Goal: Communication & Community: Answer question/provide support

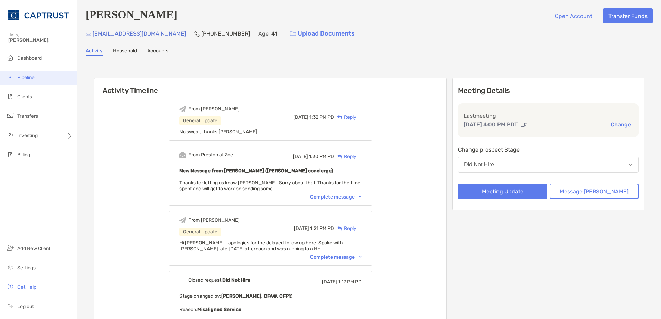
click at [18, 73] on li "Pipeline" at bounding box center [38, 78] width 77 height 14
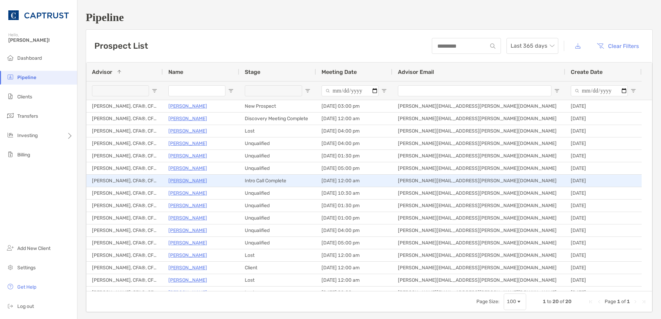
click at [193, 183] on p "David Copsey" at bounding box center [187, 181] width 39 height 9
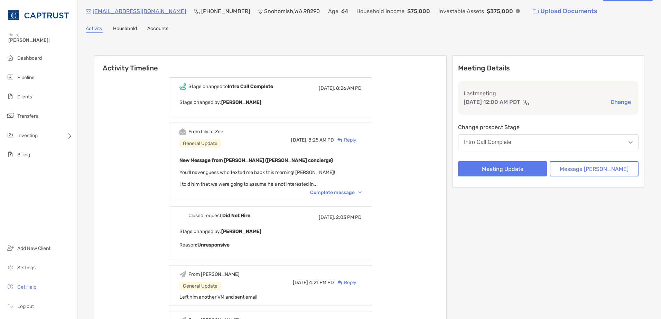
scroll to position [35, 0]
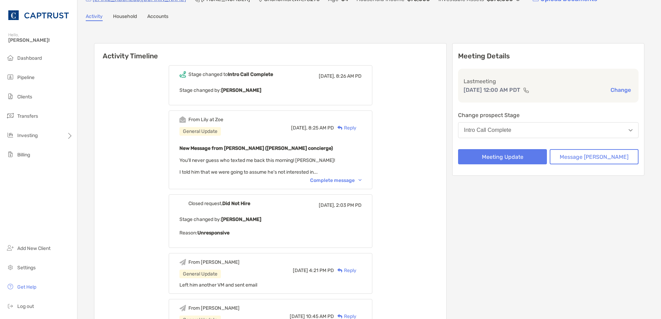
click at [346, 182] on div "Complete message" at bounding box center [336, 181] width 52 height 6
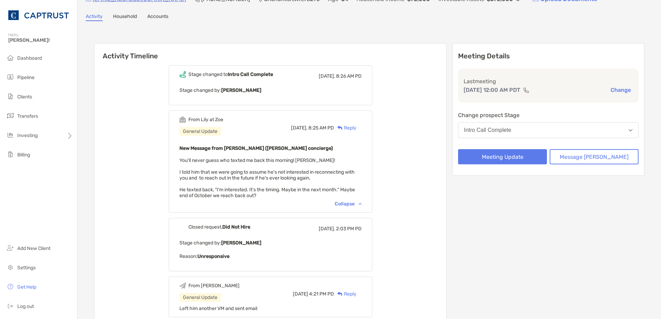
click at [354, 127] on div "Reply" at bounding box center [345, 127] width 22 height 7
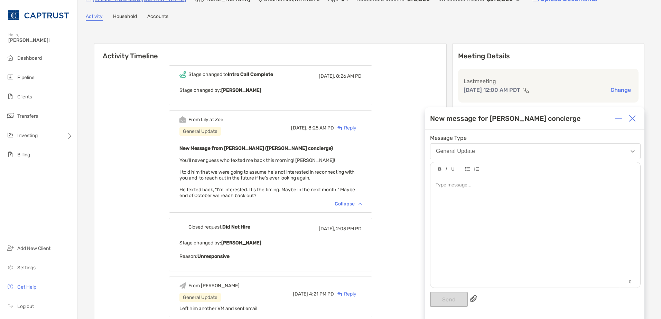
click at [492, 202] on div at bounding box center [535, 228] width 210 height 105
click at [633, 185] on div "**********" at bounding box center [535, 185] width 199 height 7
click at [452, 300] on button "Send" at bounding box center [449, 299] width 38 height 15
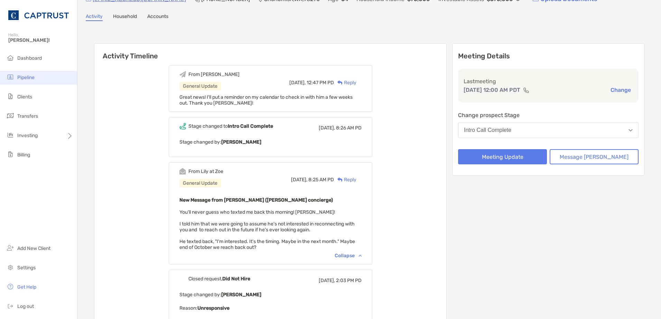
click at [27, 82] on li "Pipeline" at bounding box center [38, 78] width 77 height 14
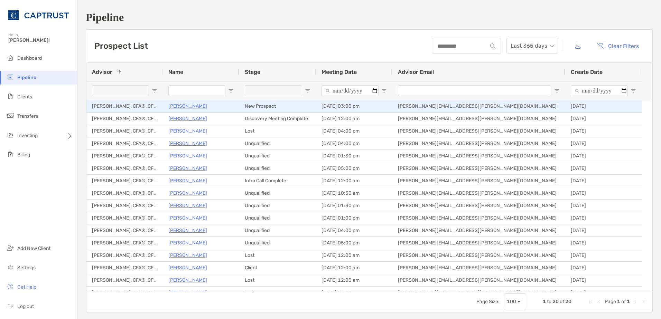
click at [198, 106] on p "[PERSON_NAME]" at bounding box center [187, 106] width 39 height 9
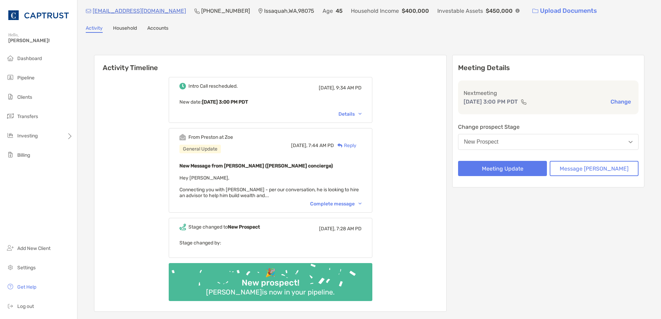
scroll to position [35, 0]
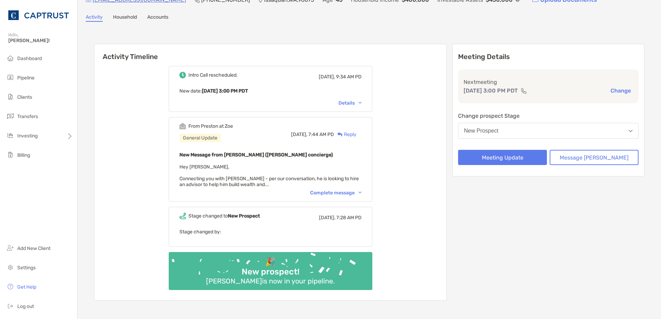
click at [345, 193] on div "Complete message" at bounding box center [336, 193] width 52 height 6
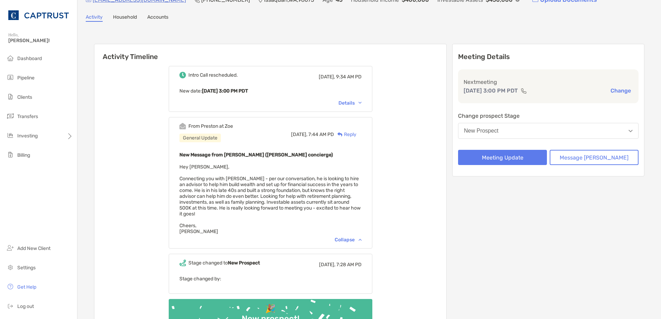
click at [356, 134] on div "Reply" at bounding box center [345, 134] width 22 height 7
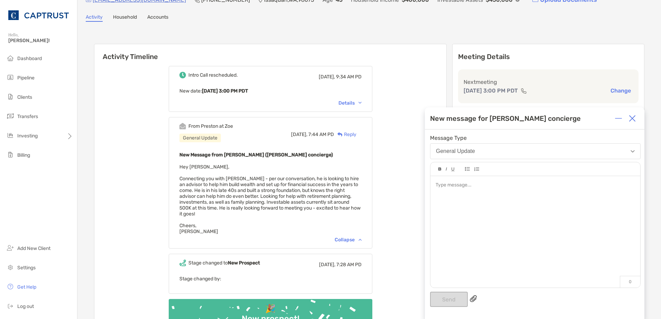
click at [467, 188] on div at bounding box center [535, 185] width 199 height 7
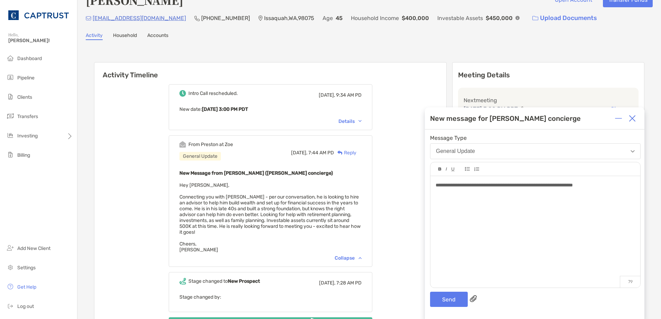
scroll to position [0, 0]
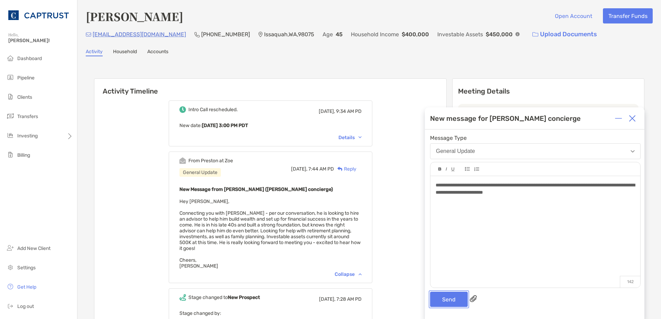
click at [440, 297] on button "Send" at bounding box center [449, 299] width 38 height 15
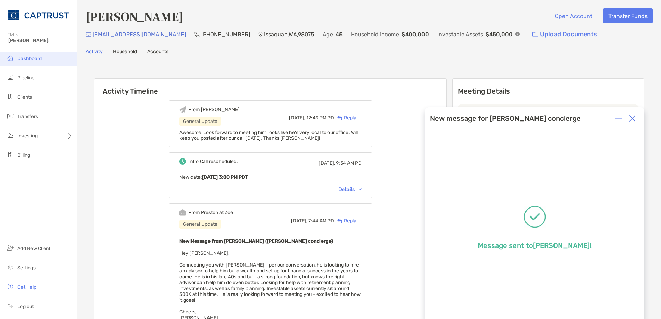
click at [30, 61] on span "Dashboard" at bounding box center [29, 59] width 25 height 6
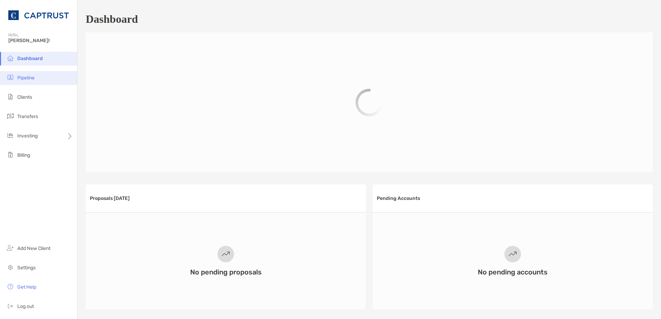
click at [32, 80] on span "Pipeline" at bounding box center [25, 78] width 17 height 6
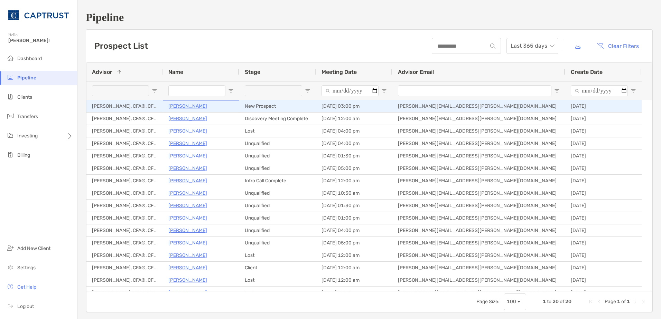
click at [184, 106] on p "[PERSON_NAME]" at bounding box center [187, 106] width 39 height 9
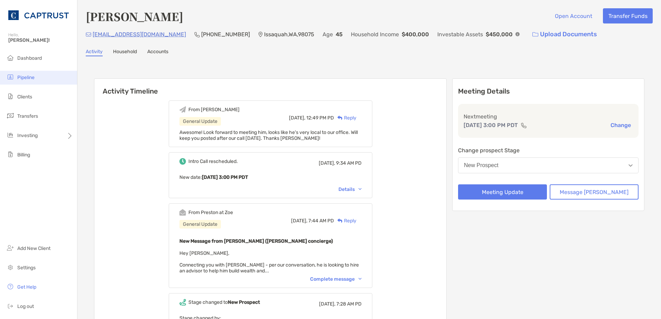
click at [32, 80] on span "Pipeline" at bounding box center [25, 78] width 17 height 6
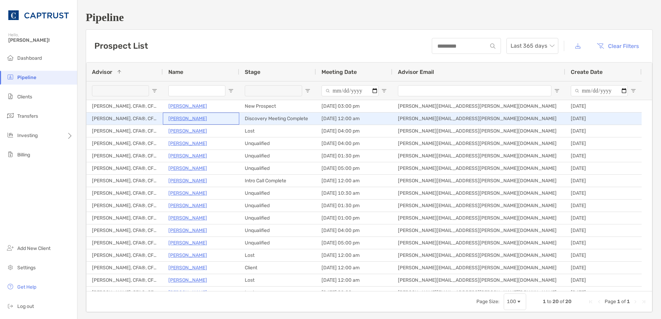
click at [189, 120] on p "[PERSON_NAME]" at bounding box center [187, 118] width 39 height 9
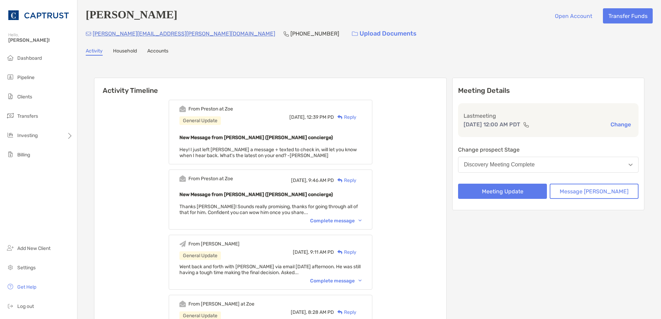
click at [354, 220] on div "Complete message" at bounding box center [336, 221] width 52 height 6
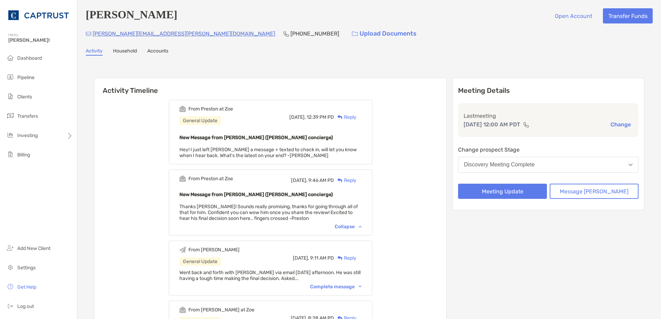
click at [348, 285] on div "From [PERSON_NAME] General Update [DATE], 9:11 AM PD Reply Went back and forth …" at bounding box center [271, 268] width 204 height 55
click at [349, 288] on div "Complete message" at bounding box center [336, 287] width 52 height 6
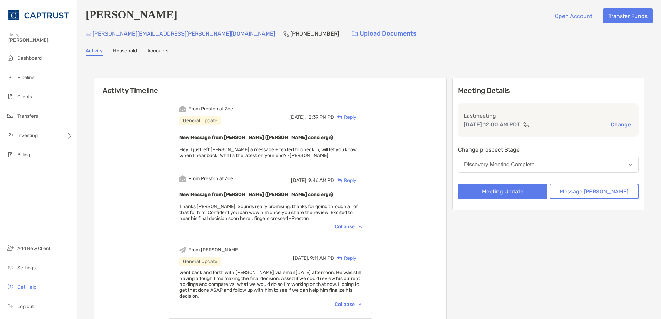
click at [356, 121] on div "Reply" at bounding box center [345, 117] width 22 height 7
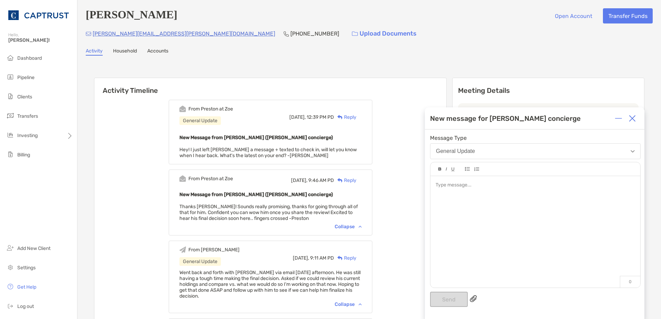
click at [487, 187] on div at bounding box center [535, 185] width 199 height 7
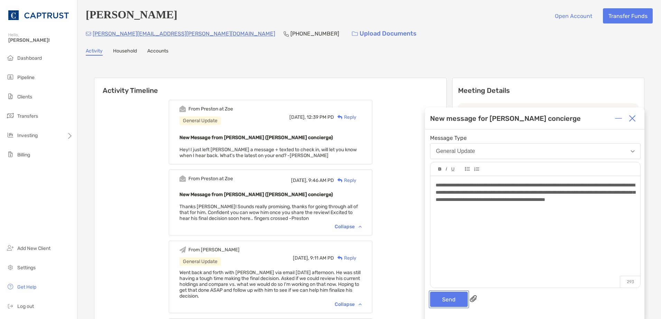
click at [446, 297] on button "Send" at bounding box center [449, 299] width 38 height 15
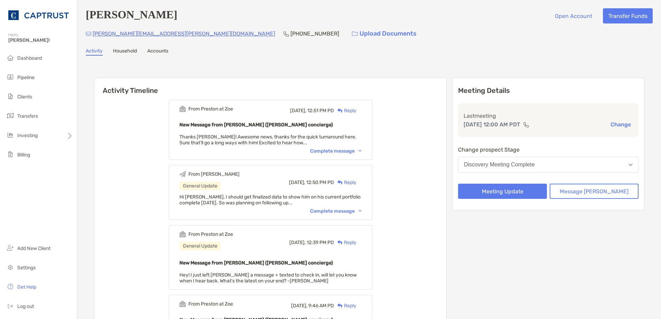
click at [343, 214] on div "Complete message" at bounding box center [336, 211] width 52 height 6
